Goal: Find specific page/section: Find specific page/section

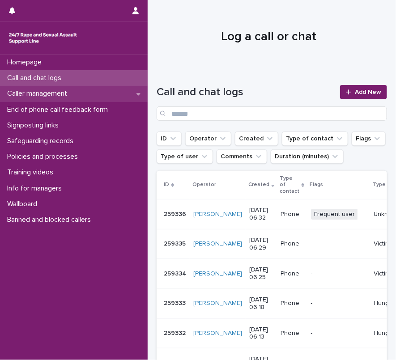
click at [67, 92] on p "Caller management" at bounding box center [39, 94] width 71 height 9
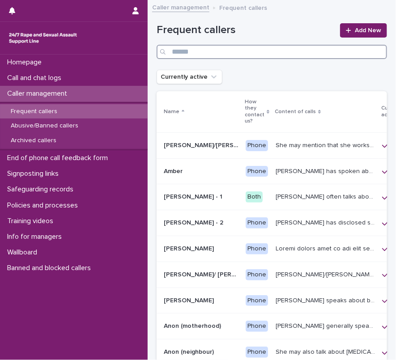
click at [182, 50] on input "Search" at bounding box center [272, 52] width 231 height 14
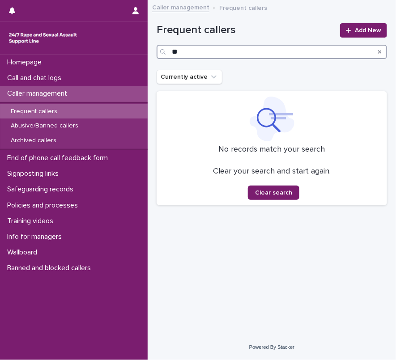
type input "*"
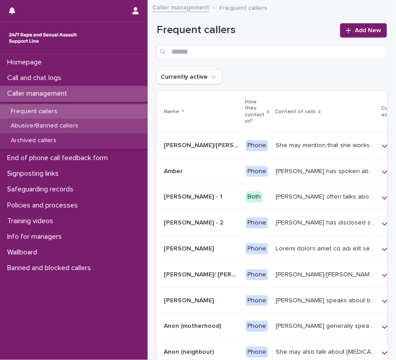
click at [26, 123] on p "Abusive/Banned callers" at bounding box center [45, 126] width 82 height 8
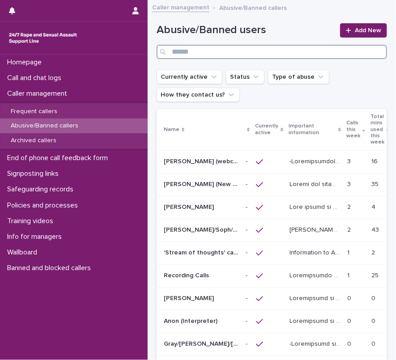
click at [191, 47] on input "Search" at bounding box center [272, 52] width 231 height 14
type input "*"
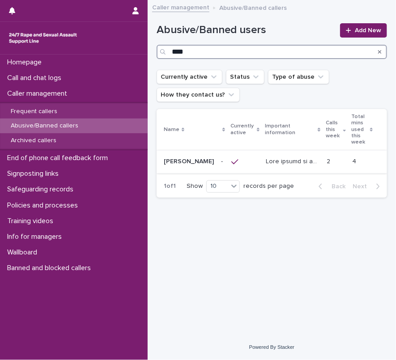
type input "****"
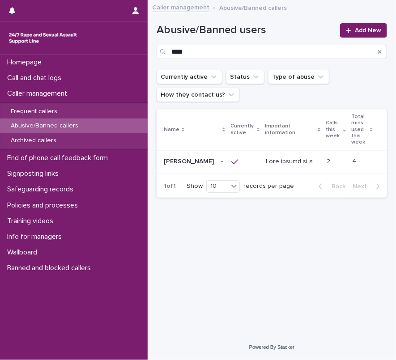
click at [266, 156] on p at bounding box center [294, 160] width 56 height 9
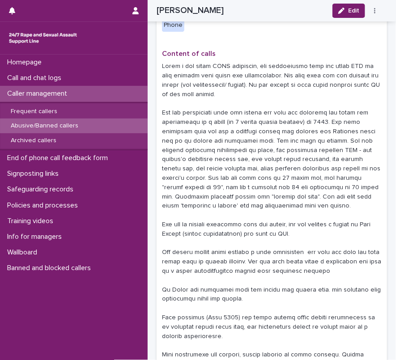
scroll to position [448, 0]
